Goal: Task Accomplishment & Management: Manage account settings

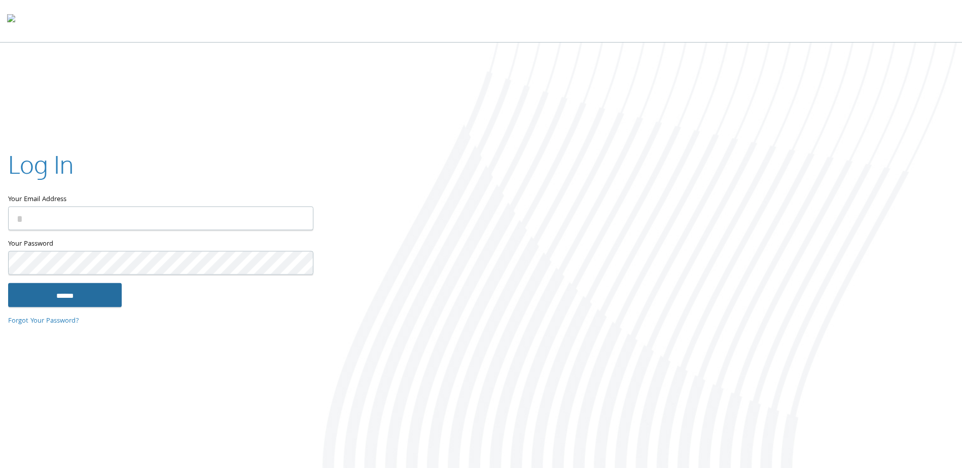
type input "**********"
click at [24, 295] on input "******" at bounding box center [65, 295] width 114 height 24
type input "**********"
click at [84, 305] on input "******" at bounding box center [65, 295] width 114 height 24
